Goal: Task Accomplishment & Management: Manage account settings

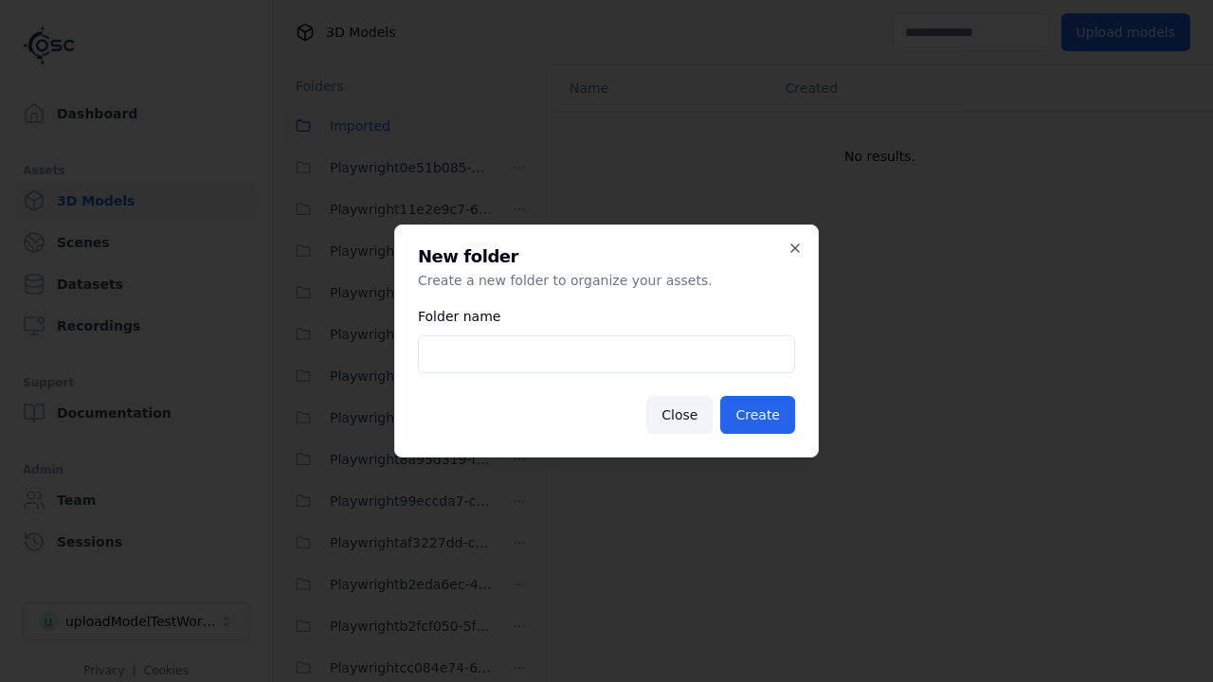
scroll to position [168, 0]
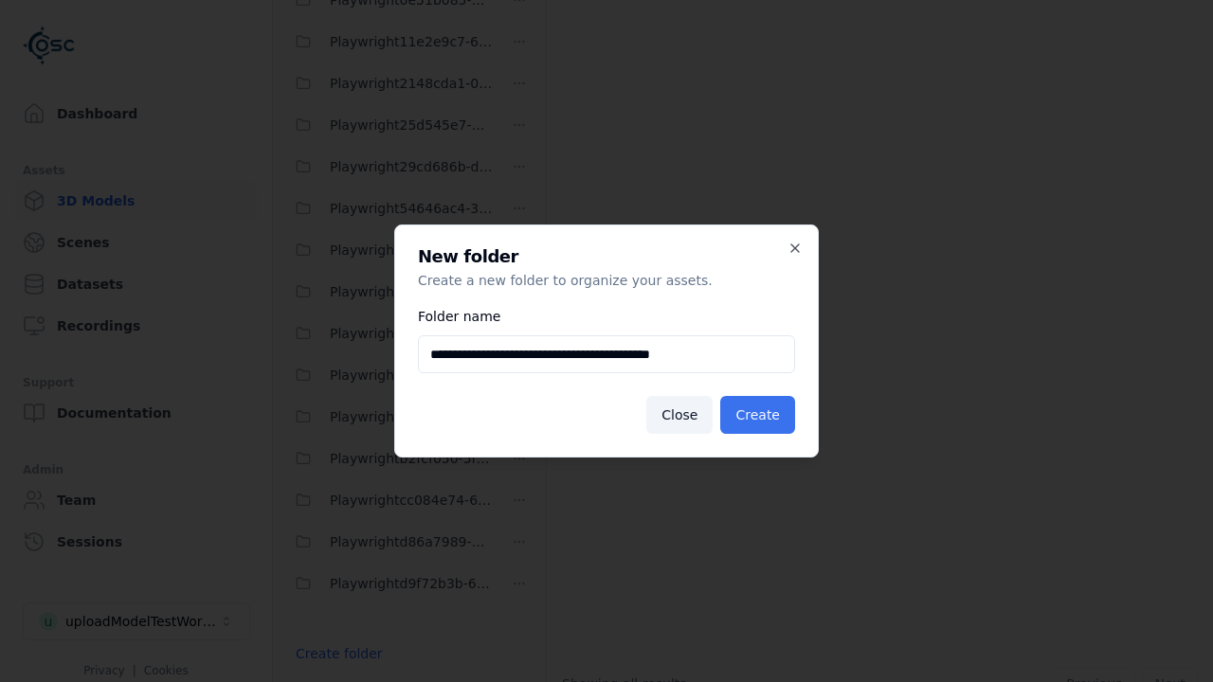
type input "**********"
click at [761, 415] on button "Create" at bounding box center [757, 415] width 75 height 38
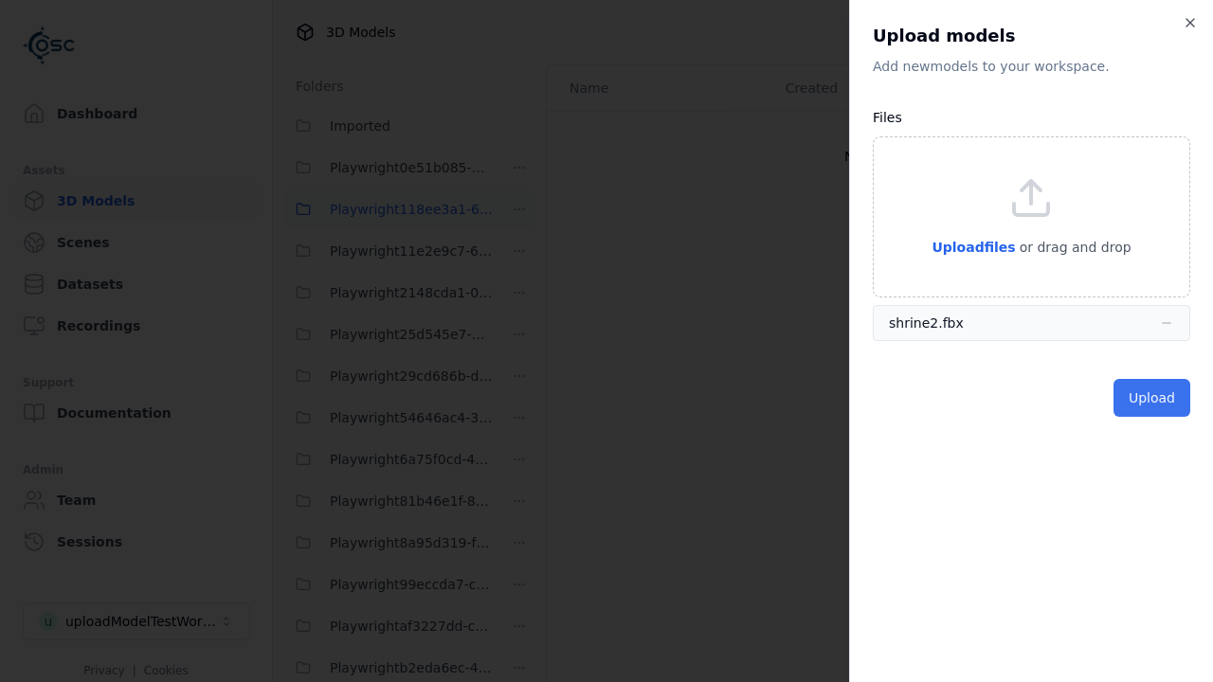
click at [1155, 398] on button "Upload" at bounding box center [1152, 398] width 77 height 38
